Goal: Transaction & Acquisition: Purchase product/service

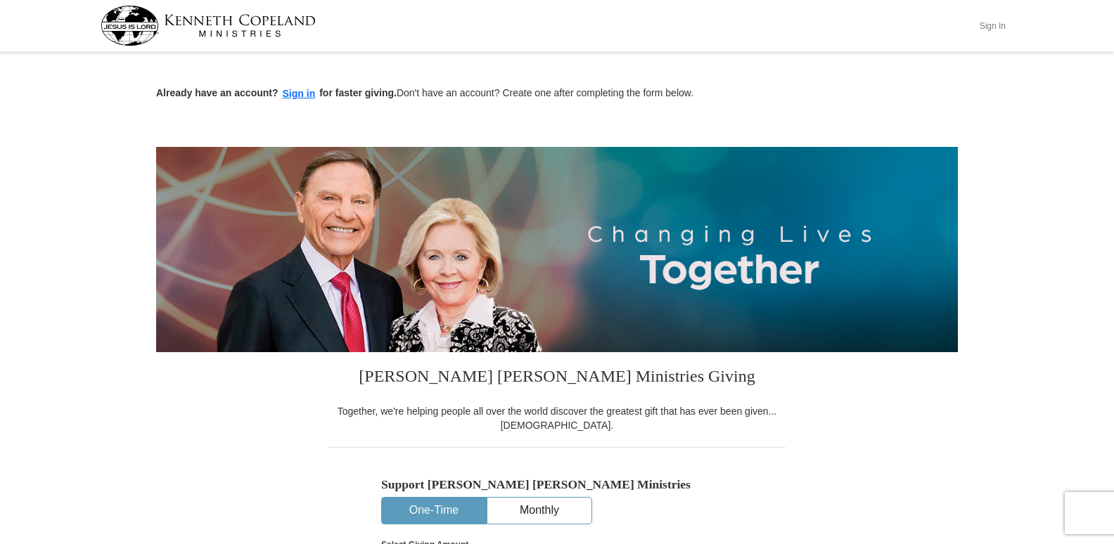
click at [993, 25] on button "Sign In" at bounding box center [992, 26] width 42 height 22
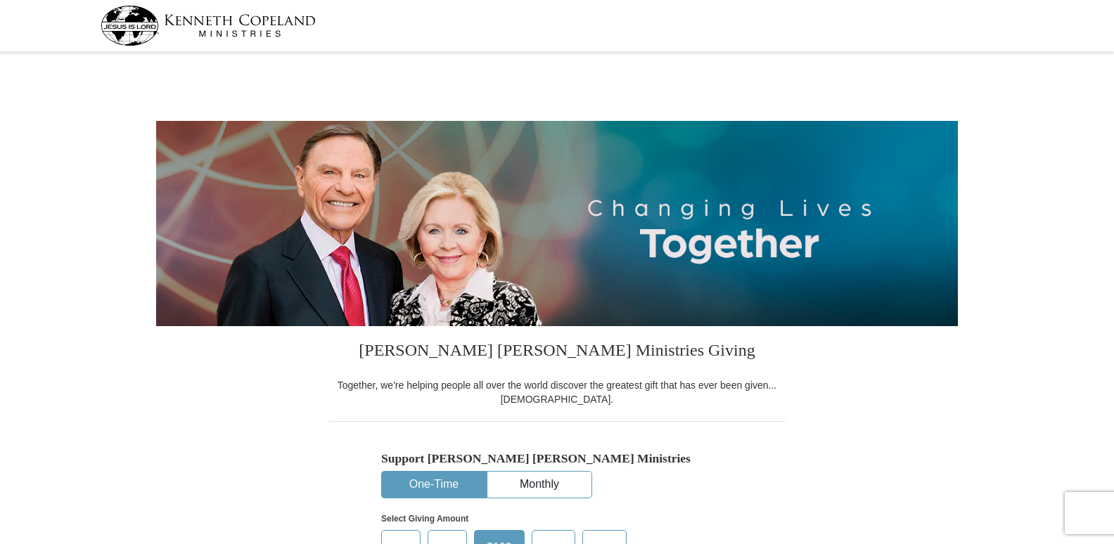
select select "CO"
click at [437, 488] on button "One-Time" at bounding box center [434, 485] width 104 height 26
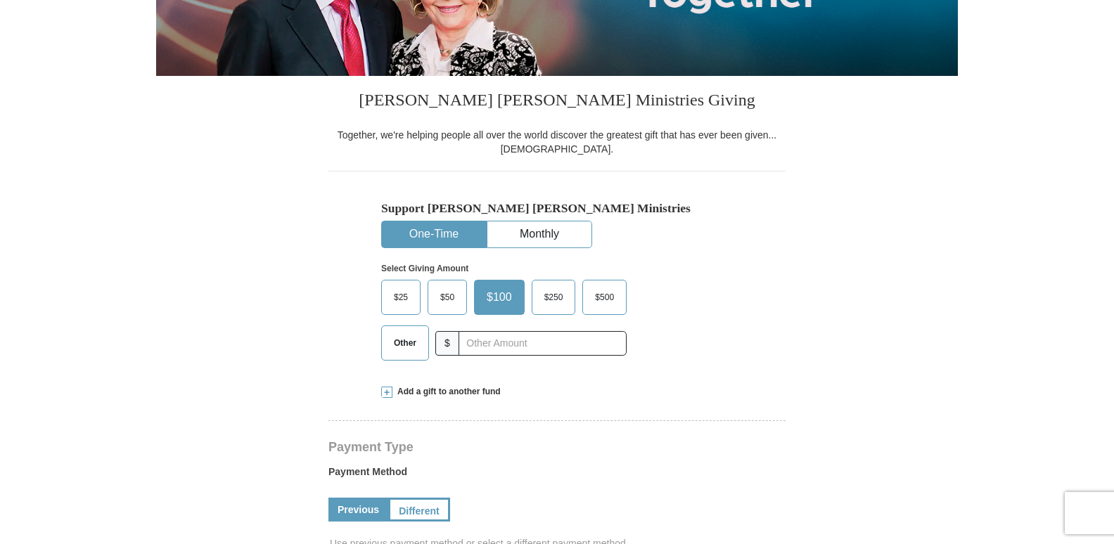
scroll to position [257, 0]
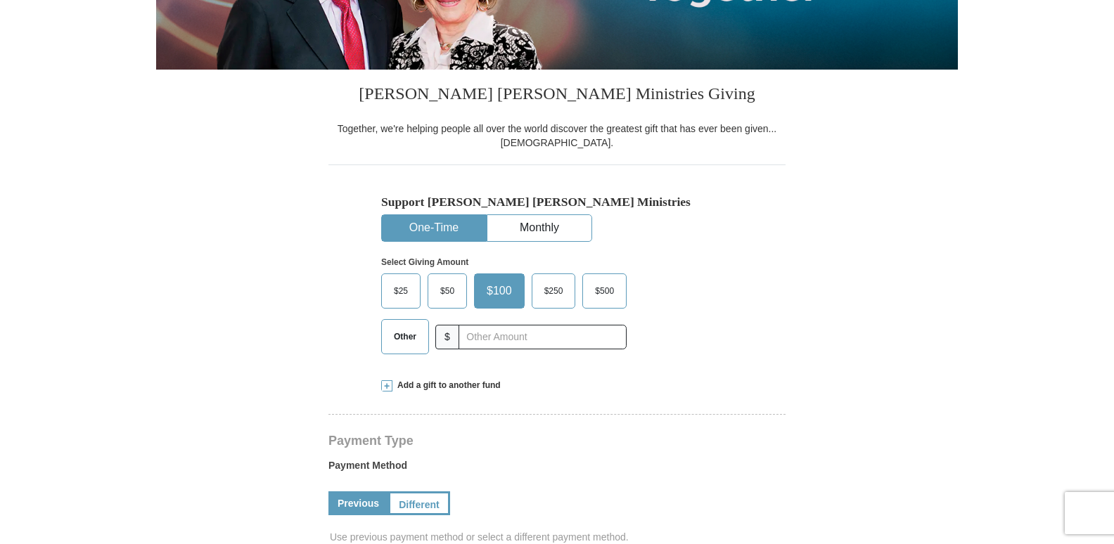
click at [450, 297] on span "$50" at bounding box center [447, 291] width 28 height 21
click at [0, 0] on input "$50" at bounding box center [0, 0] width 0 height 0
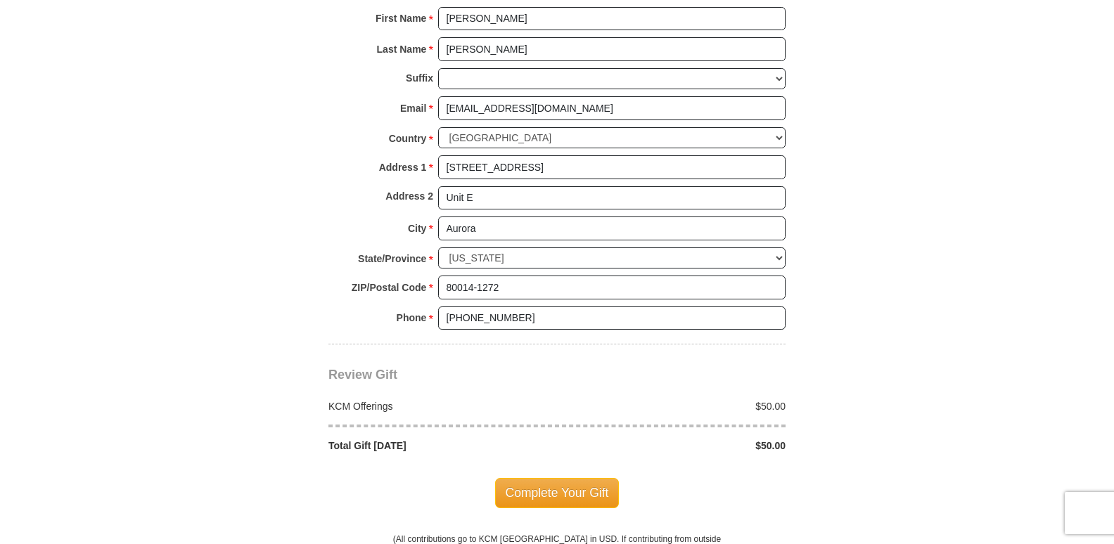
scroll to position [985, 0]
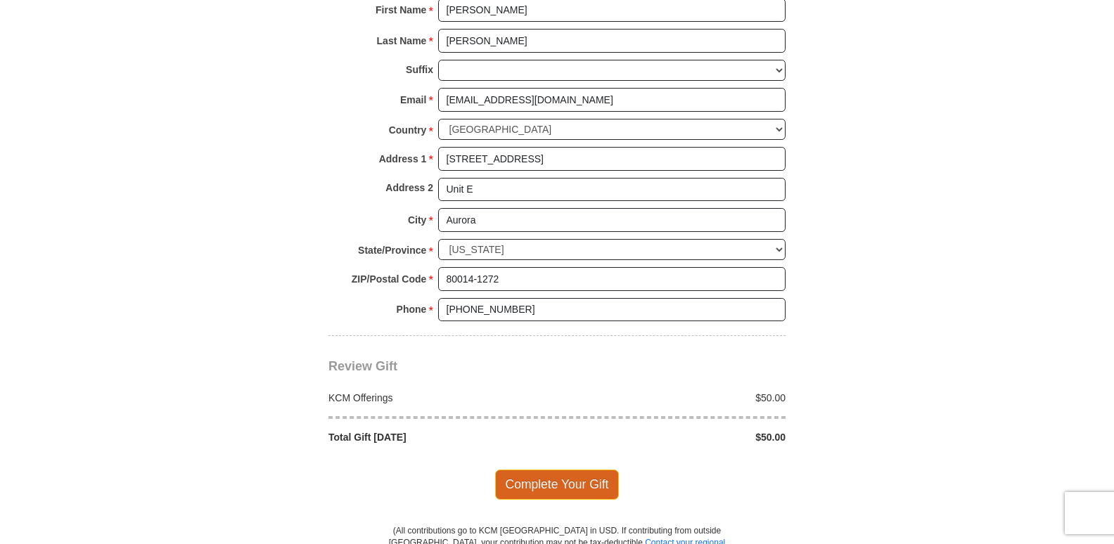
click at [557, 489] on span "Complete Your Gift" at bounding box center [557, 485] width 124 height 30
